Goal: Obtain resource: Download file/media

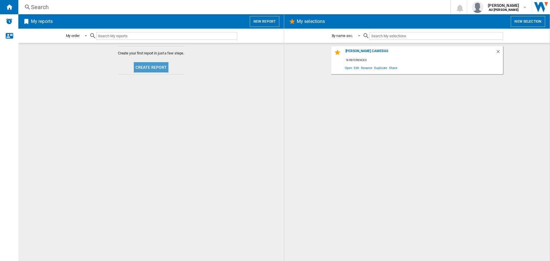
click at [150, 66] on button "Create report" at bounding box center [151, 67] width 35 height 10
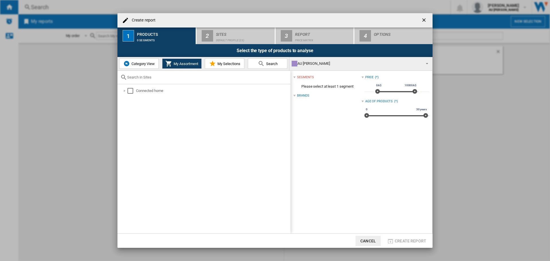
click at [142, 62] on span "Category View" at bounding box center [142, 64] width 25 height 4
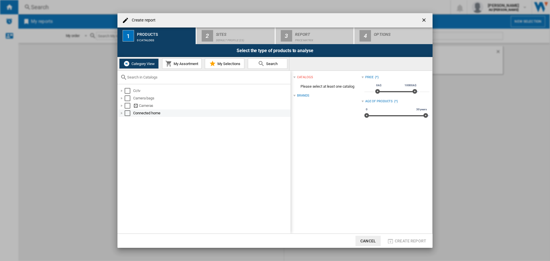
click at [129, 113] on div "Select" at bounding box center [128, 113] width 6 height 6
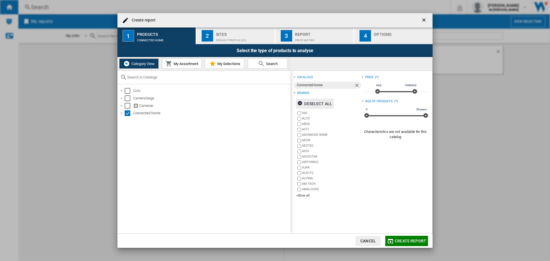
click at [327, 103] on div "Deselect all" at bounding box center [315, 104] width 35 height 10
click at [309, 195] on div "+Show all" at bounding box center [328, 195] width 65 height 4
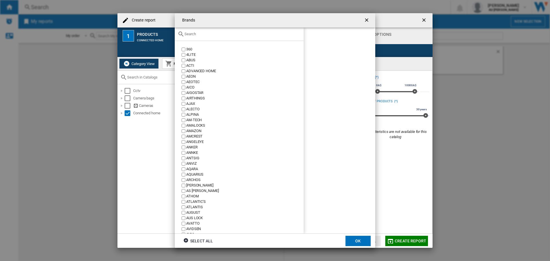
click at [189, 184] on div "ARLO" at bounding box center [245, 185] width 118 height 5
click at [352, 241] on button "OK" at bounding box center [358, 241] width 25 height 10
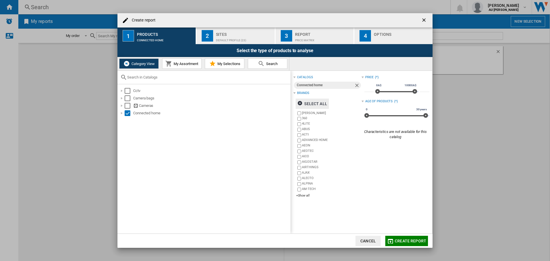
click at [407, 238] on button "Create report" at bounding box center [407, 241] width 43 height 10
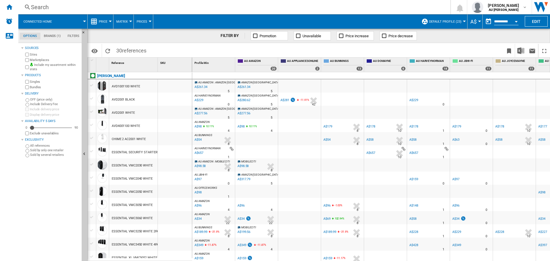
click at [326, 127] on div "A$179" at bounding box center [328, 127] width 9 height 4
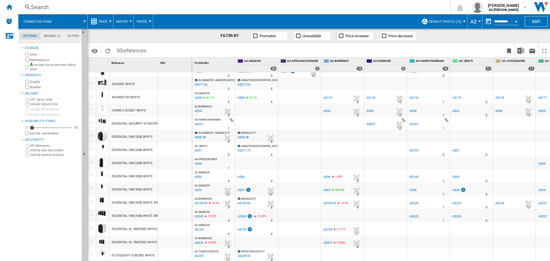
scroll to position [57, 0]
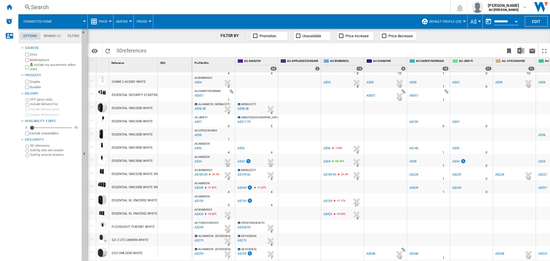
drag, startPoint x: 273, startPoint y: 258, endPoint x: 287, endPoint y: 257, distance: 14.3
click at [287, 246] on div "AU AMAZON : DEVICEDEAL -1.0 % A$259 % N/A 7 AU AMAZON : DEVICEDEAL DEVICEDEAL -…" at bounding box center [407, 246] width 430 height 0
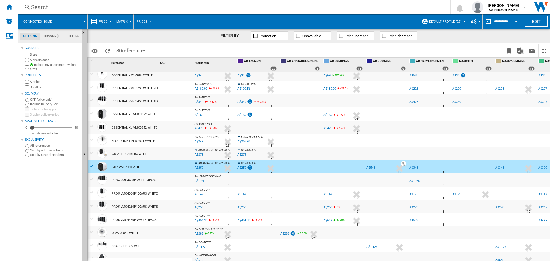
scroll to position [0, 5]
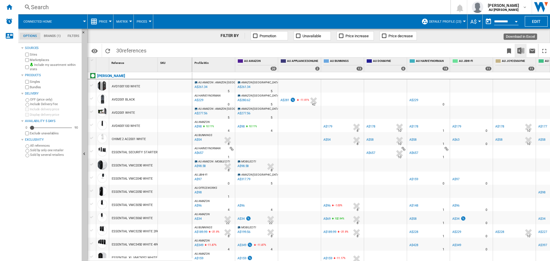
click at [521, 51] on img "Download in Excel" at bounding box center [521, 50] width 7 height 7
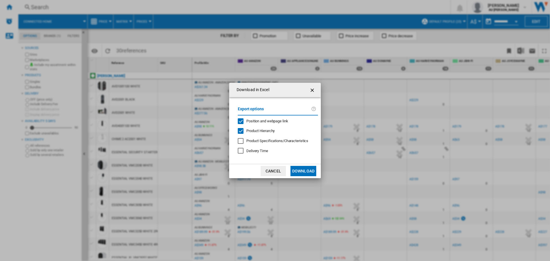
click at [306, 171] on button "Download" at bounding box center [304, 171] width 26 height 10
